Goal: Communication & Community: Answer question/provide support

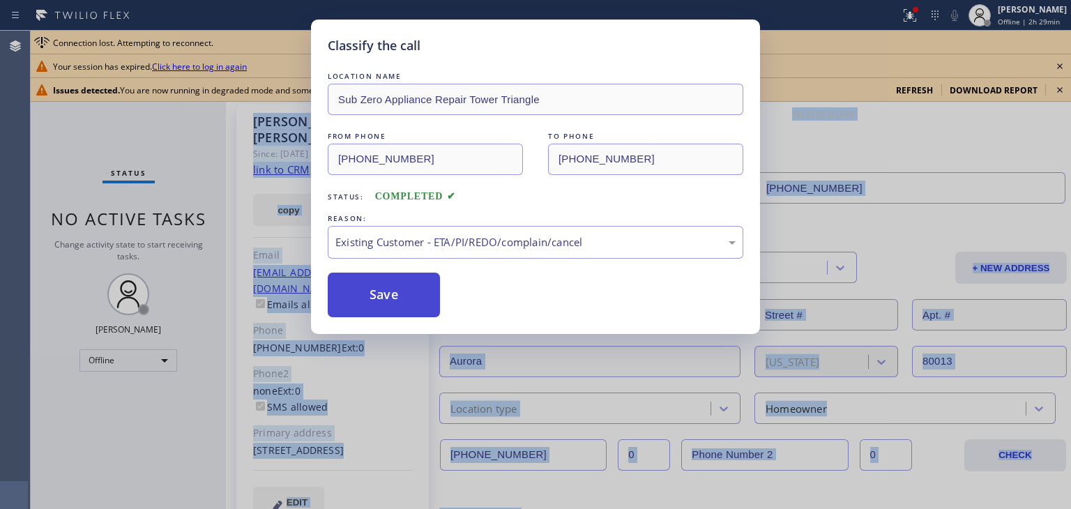
click at [429, 301] on button "Save" at bounding box center [384, 295] width 112 height 45
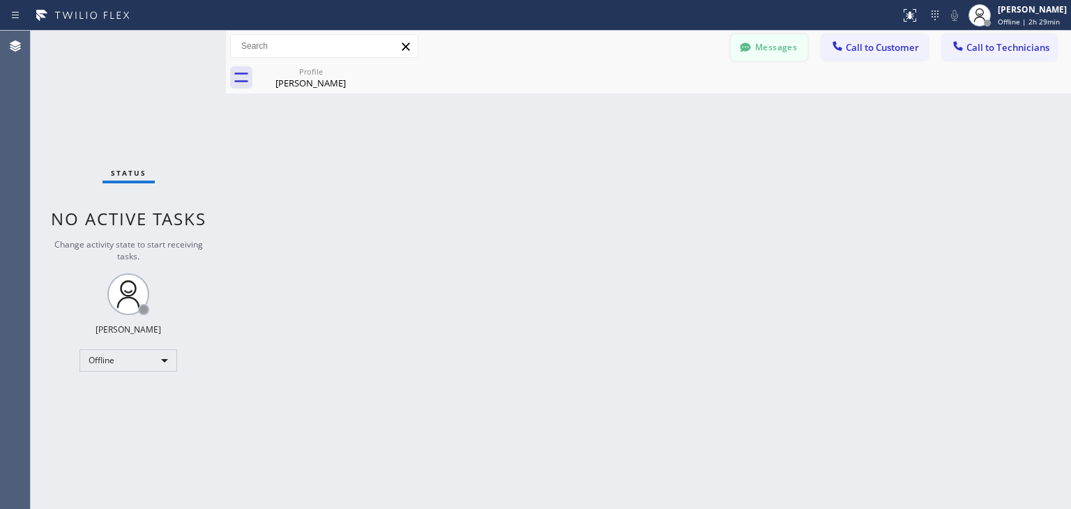
click at [767, 47] on button "Messages" at bounding box center [769, 47] width 77 height 26
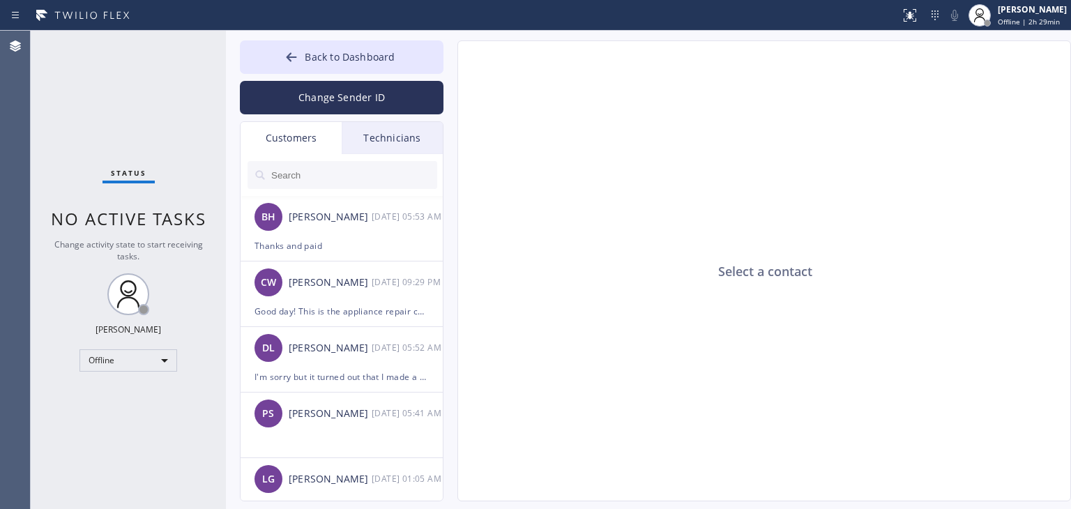
click at [385, 182] on input "text" at bounding box center [353, 175] width 167 height 28
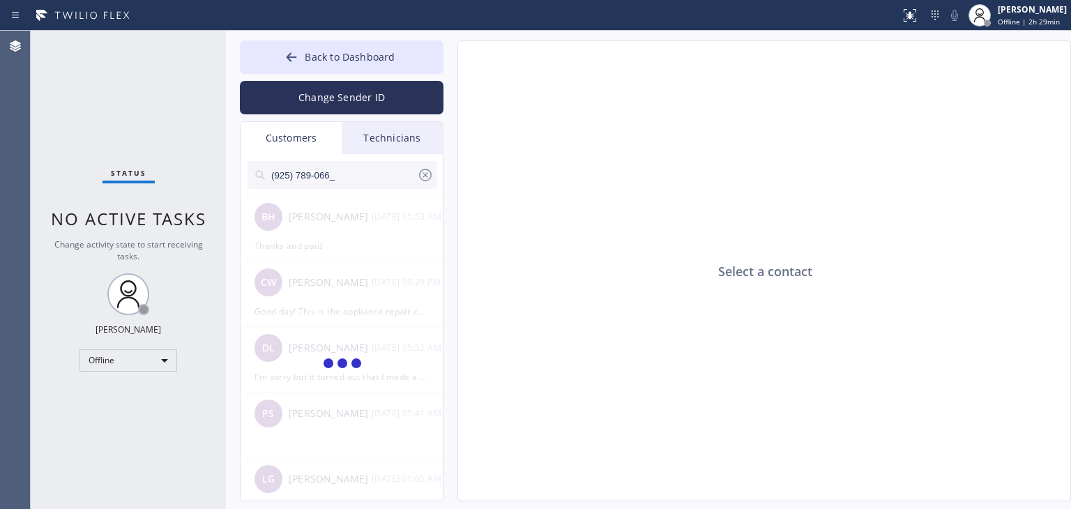
click at [385, 182] on input "(925) 789-066_" at bounding box center [343, 175] width 147 height 28
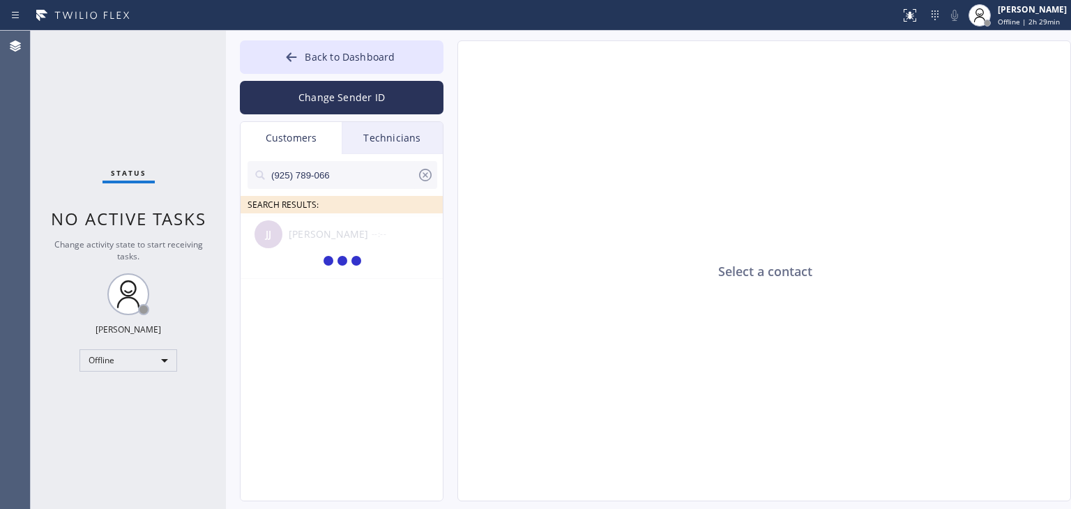
type input "(925) 789-066"
click at [349, 273] on div at bounding box center [342, 261] width 204 height 97
click at [368, 252] on div "[PERSON_NAME] [PERSON_NAME] --:--" at bounding box center [342, 234] width 204 height 42
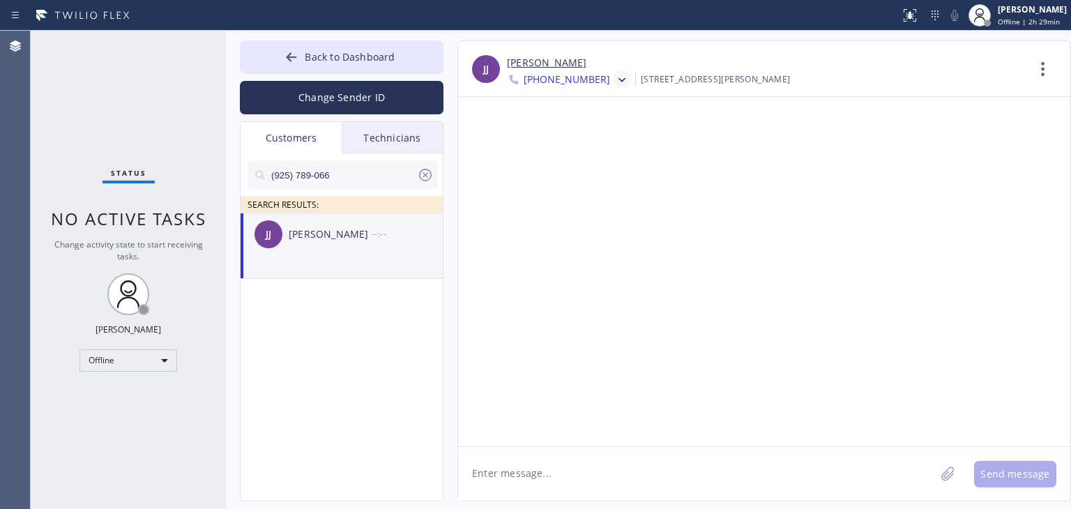
click at [615, 76] on icon at bounding box center [622, 80] width 14 height 14
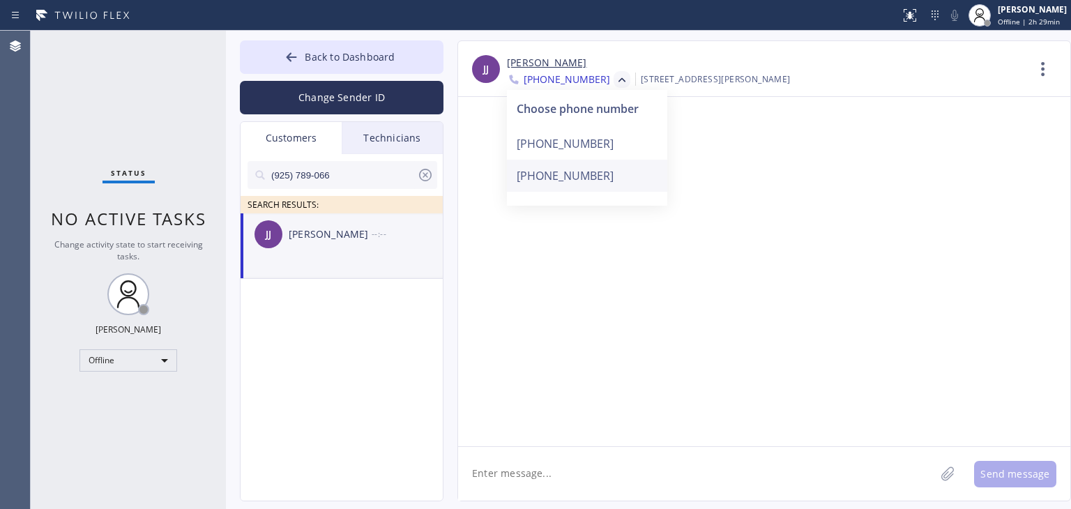
click at [579, 162] on div "[PHONE_NUMBER]" at bounding box center [587, 176] width 160 height 32
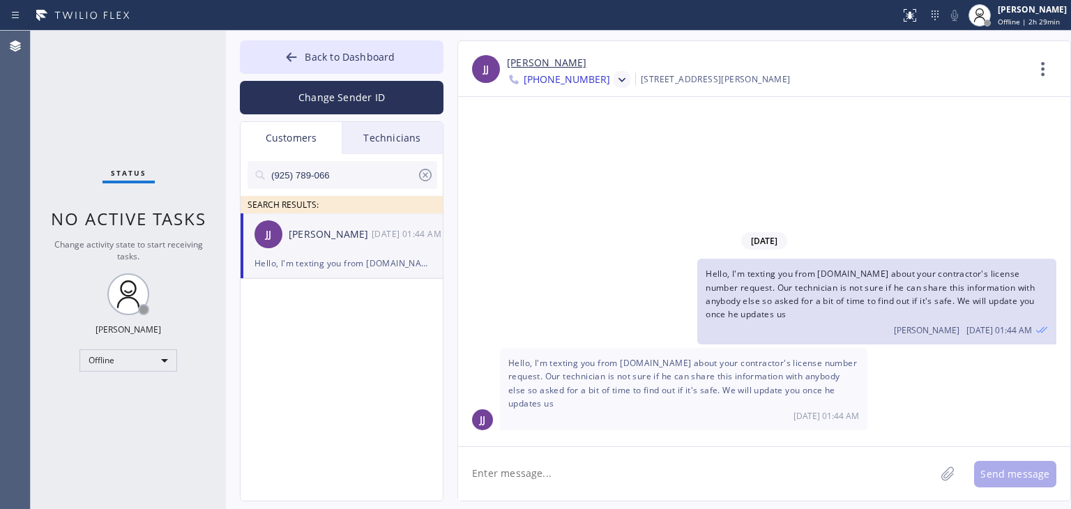
click at [790, 304] on span "Hello, I'm texting you from [DOMAIN_NAME] about your contractor's license numbe…" at bounding box center [869, 294] width 329 height 52
click at [426, 177] on icon at bounding box center [425, 175] width 17 height 17
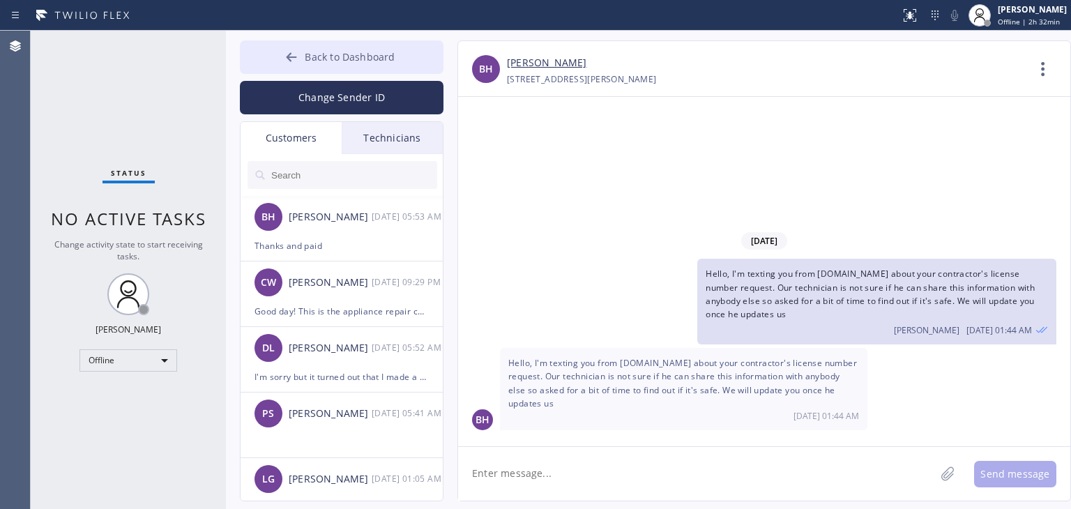
click at [383, 69] on button "Back to Dashboard" at bounding box center [342, 56] width 204 height 33
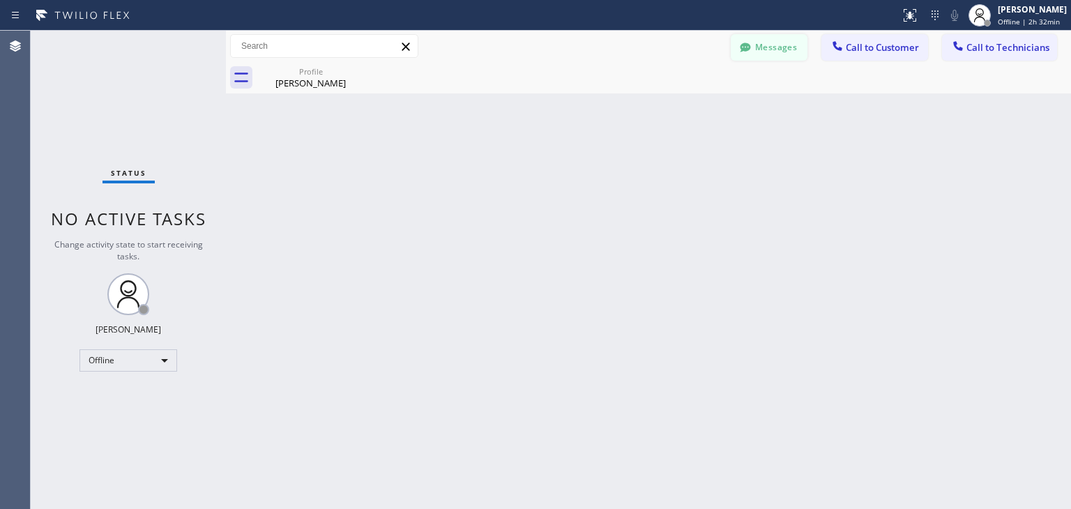
click at [758, 57] on button "Messages" at bounding box center [769, 47] width 77 height 26
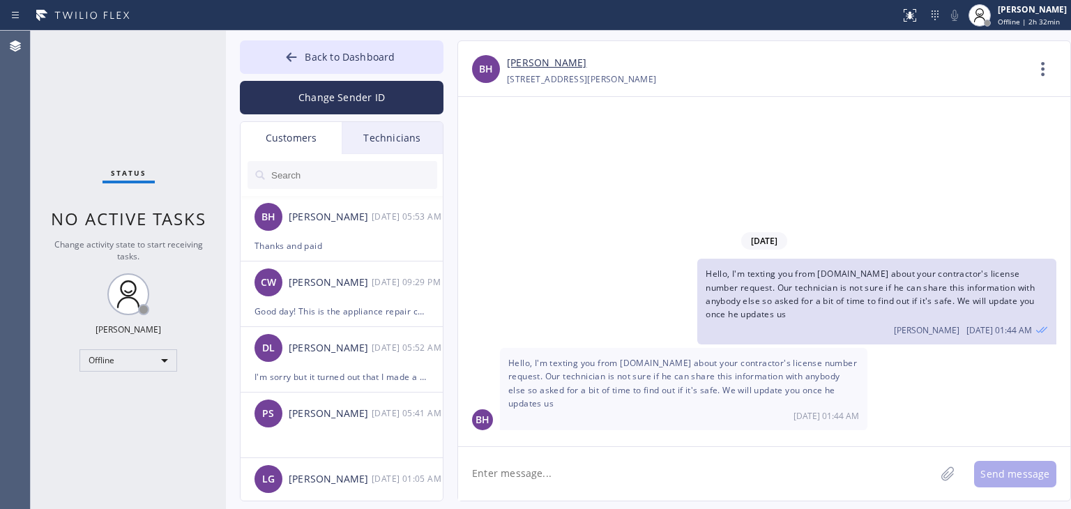
click at [367, 77] on div "Change Sender ID" at bounding box center [342, 94] width 204 height 40
click at [388, 59] on span "Back to Dashboard" at bounding box center [350, 56] width 90 height 13
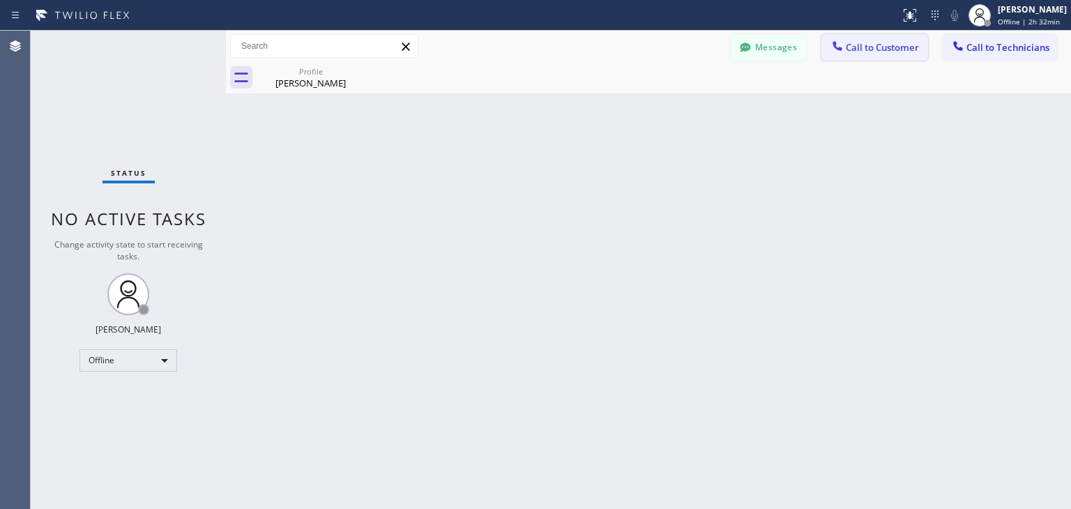
click at [925, 57] on button "Call to Customer" at bounding box center [874, 47] width 107 height 26
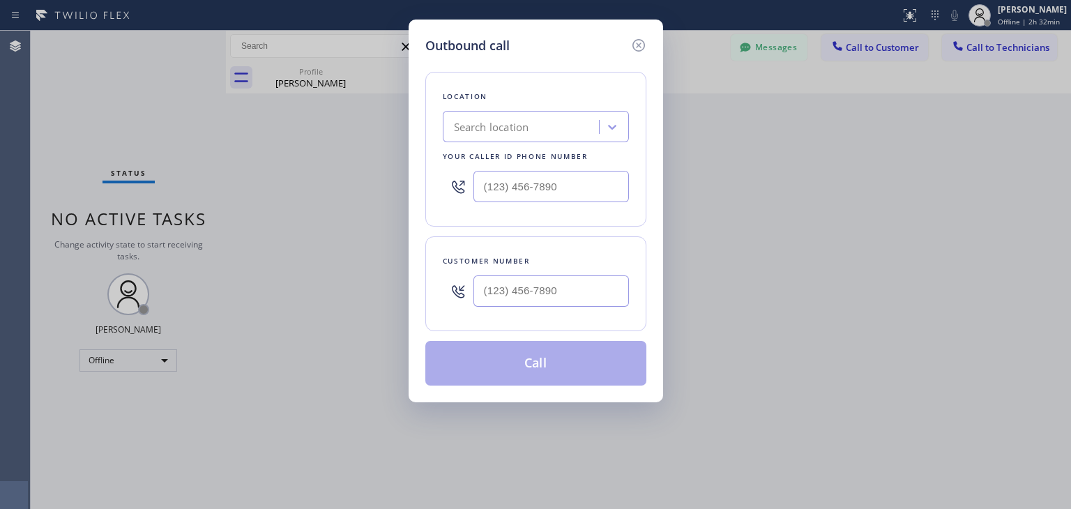
drag, startPoint x: 439, startPoint y: 112, endPoint x: 482, endPoint y: 125, distance: 45.0
click at [482, 125] on div "Location Search location Your caller id phone number" at bounding box center [535, 149] width 221 height 155
paste input "[DOMAIN_NAME] ([GEOGRAPHIC_DATA][PERSON_NAME], Google Ads)"
type input "[DOMAIN_NAME] ([GEOGRAPHIC_DATA][PERSON_NAME], Google Ads)"
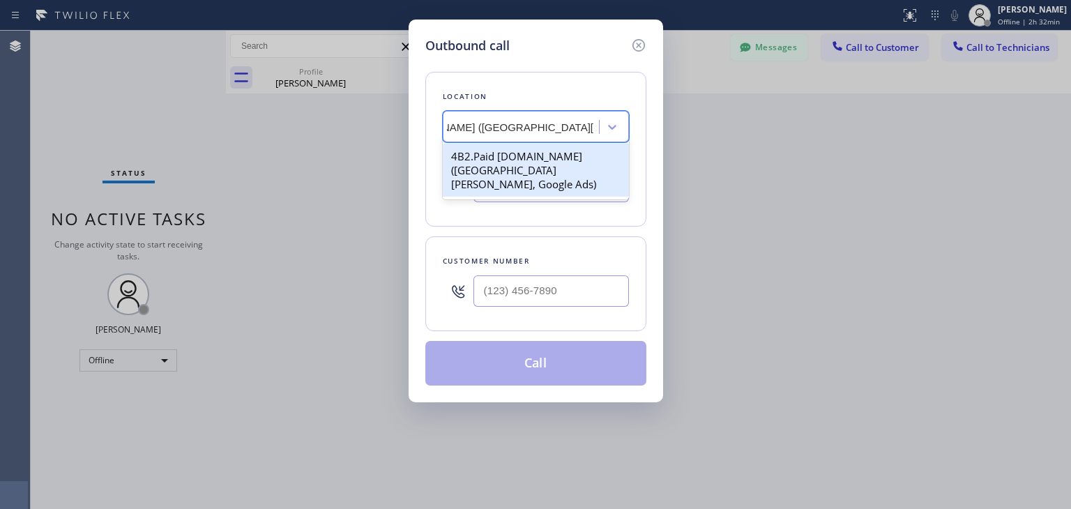
click at [499, 169] on div "4B2.Paid [DOMAIN_NAME] ([GEOGRAPHIC_DATA][PERSON_NAME], Google Ads)" at bounding box center [536, 170] width 186 height 53
type input "[PHONE_NUMBER]"
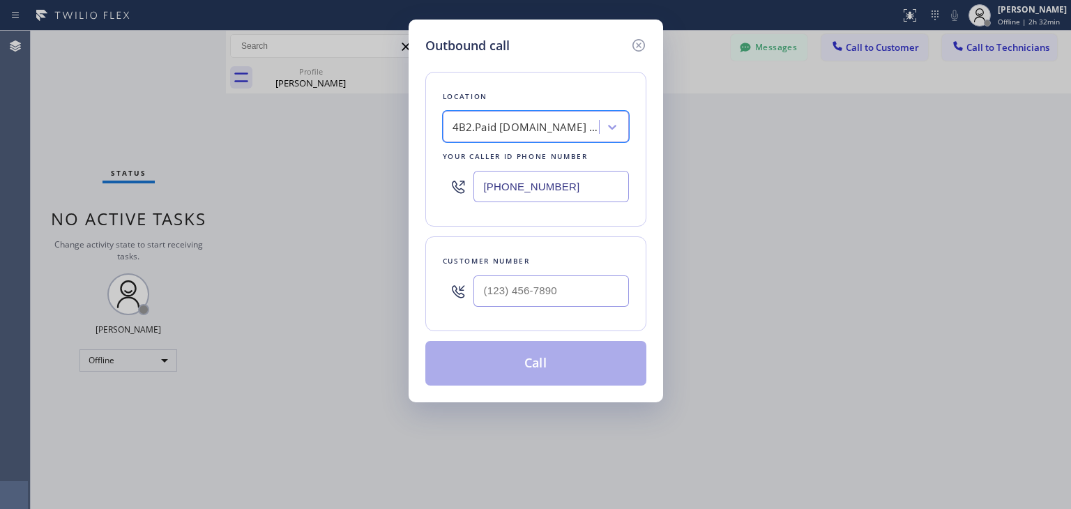
scroll to position [0, 1]
click at [557, 185] on input "[PHONE_NUMBER]" at bounding box center [550, 186] width 155 height 31
click at [633, 48] on icon at bounding box center [638, 45] width 17 height 17
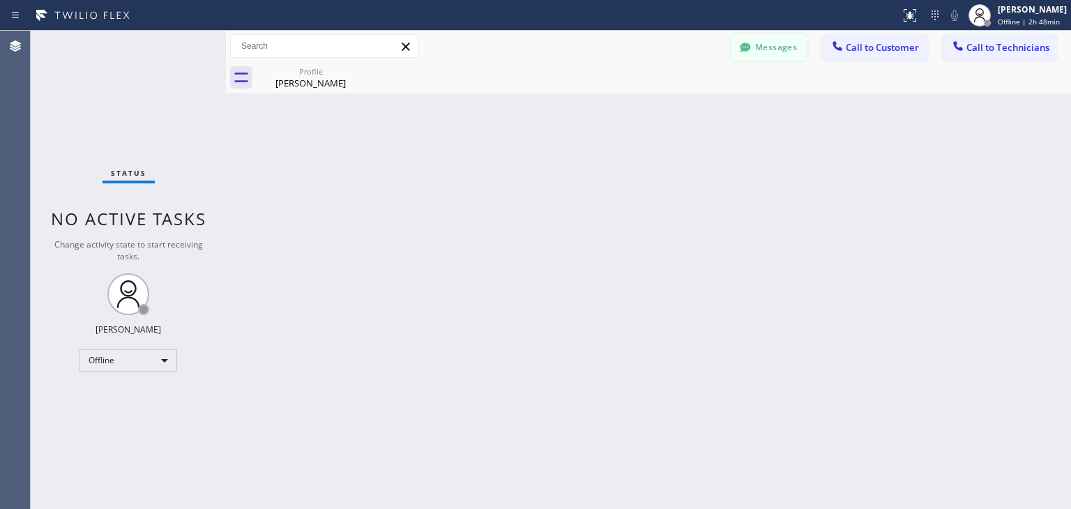
click at [766, 43] on button "Messages" at bounding box center [769, 47] width 77 height 26
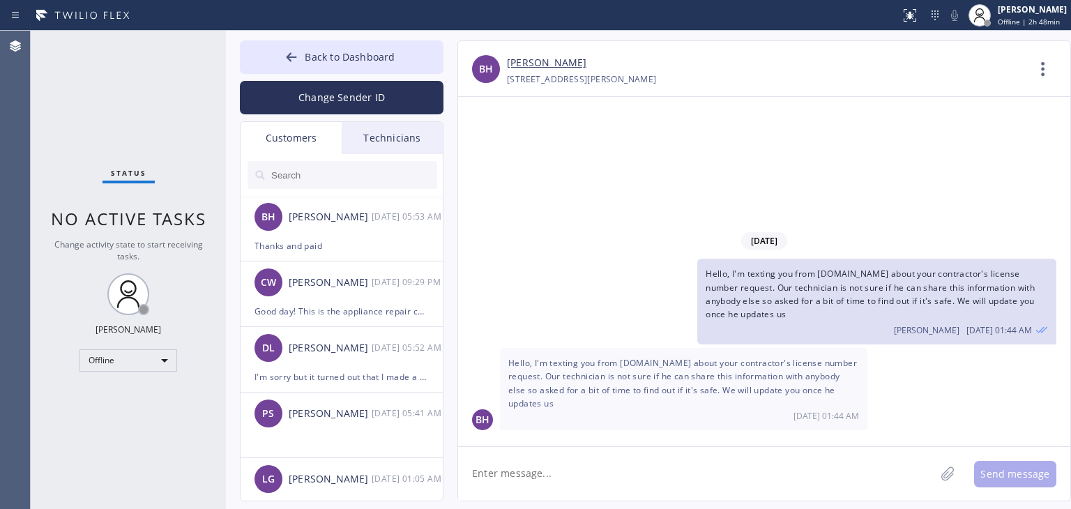
click at [301, 171] on input "text" at bounding box center [353, 175] width 167 height 28
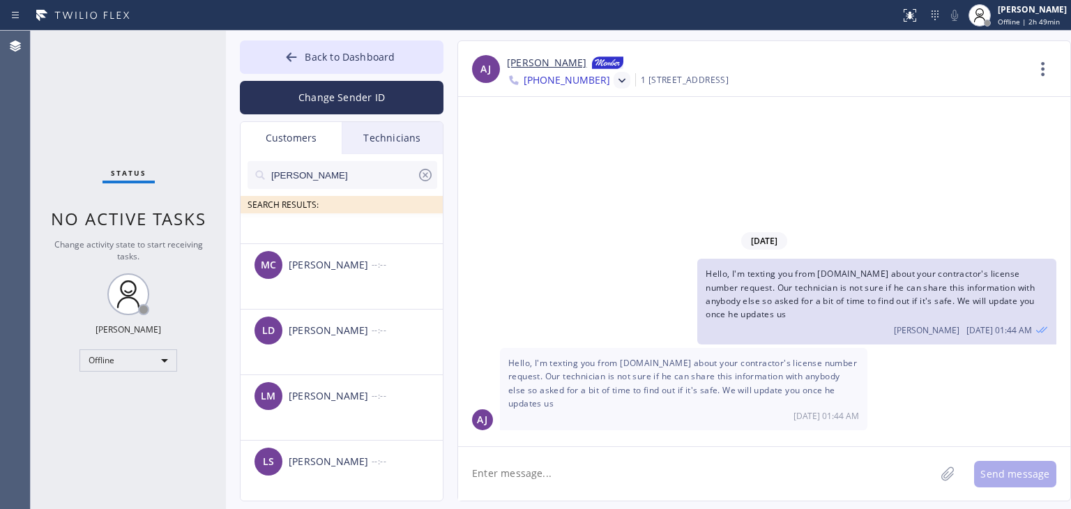
scroll to position [5599, 0]
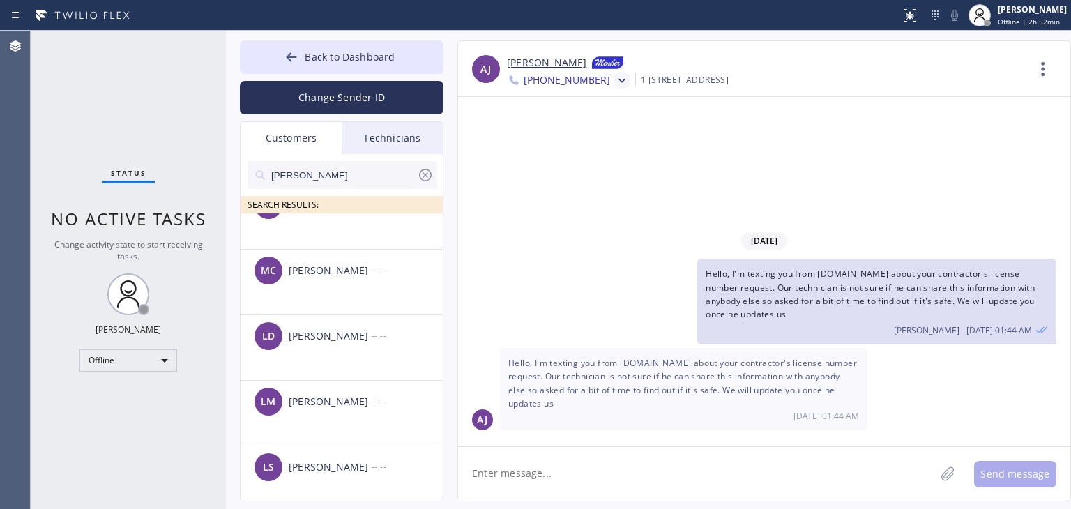
click at [363, 166] on input "[PERSON_NAME]" at bounding box center [343, 175] width 147 height 28
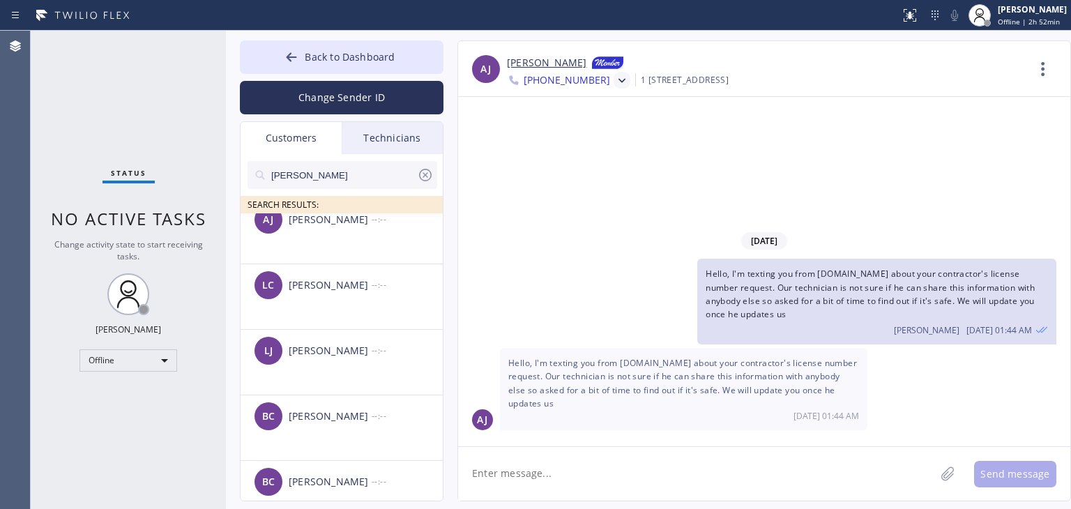
scroll to position [0, 0]
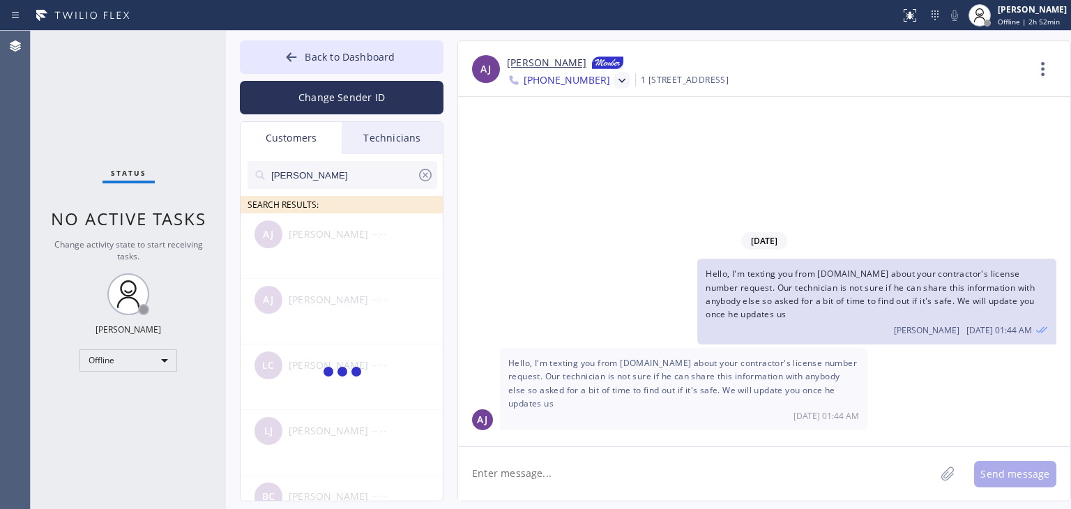
type input "[PERSON_NAME]"
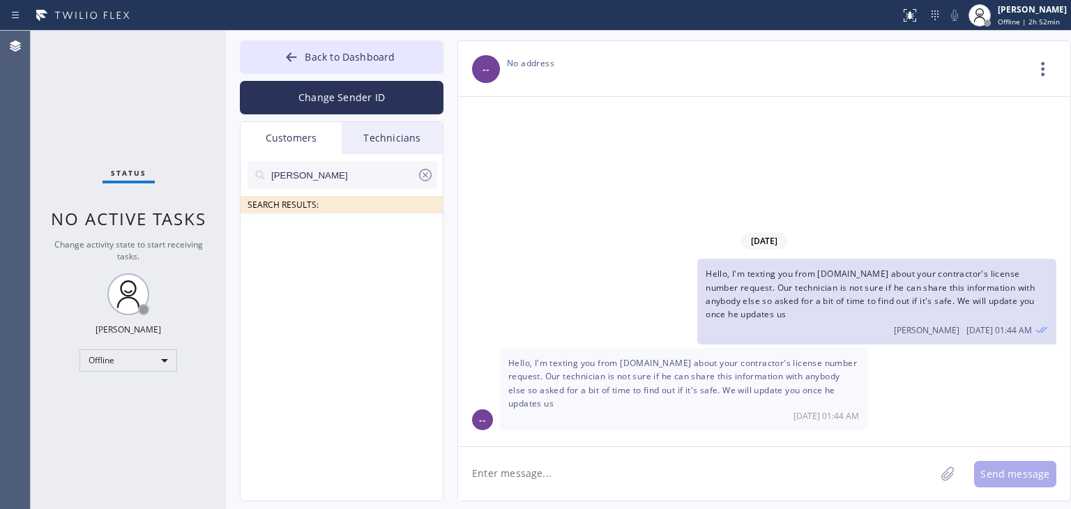
click at [427, 176] on icon at bounding box center [425, 175] width 13 height 13
